Goal: Navigation & Orientation: Go to known website

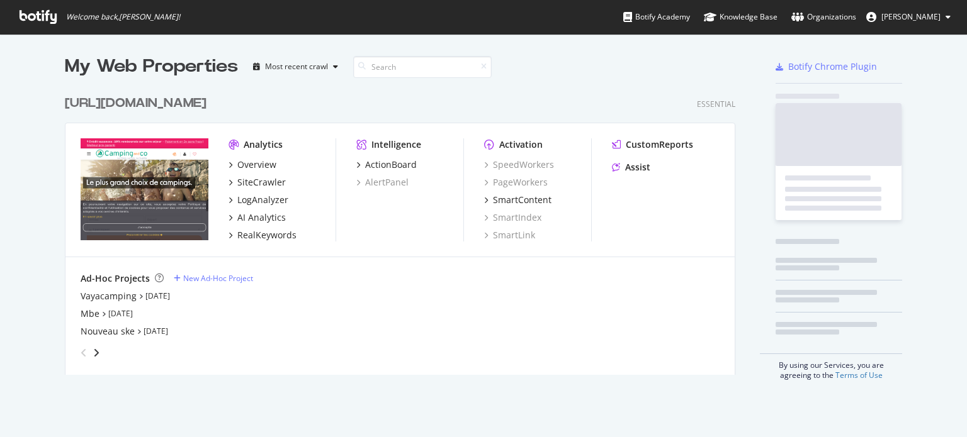
scroll to position [286, 671]
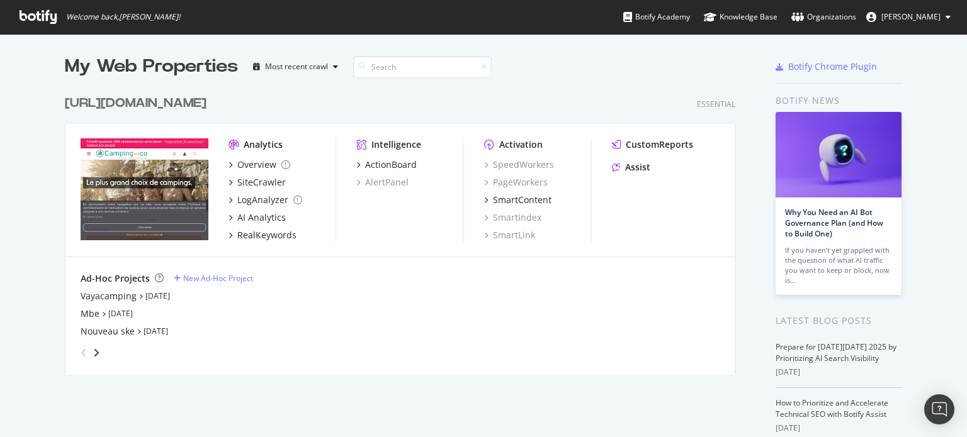
click at [206, 101] on div "[URL][DOMAIN_NAME]" at bounding box center [136, 103] width 142 height 18
